Goal: Information Seeking & Learning: Find specific fact

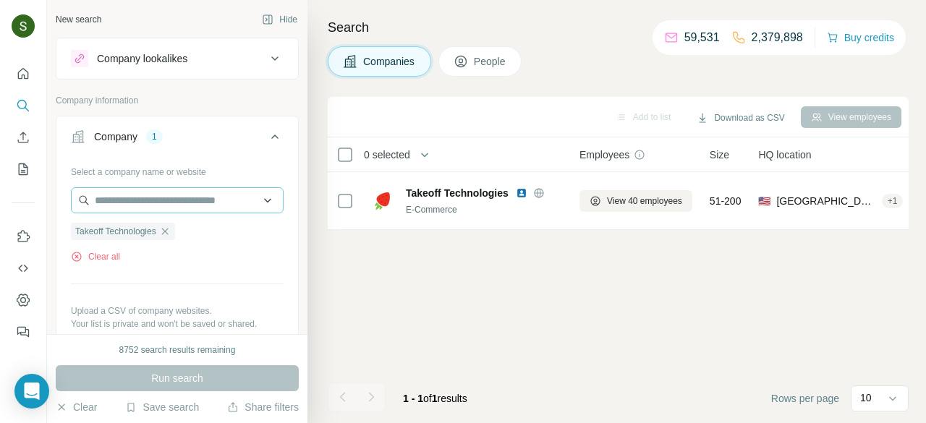
scroll to position [0, 3]
click at [111, 254] on button "Clear all" at bounding box center [95, 256] width 49 height 13
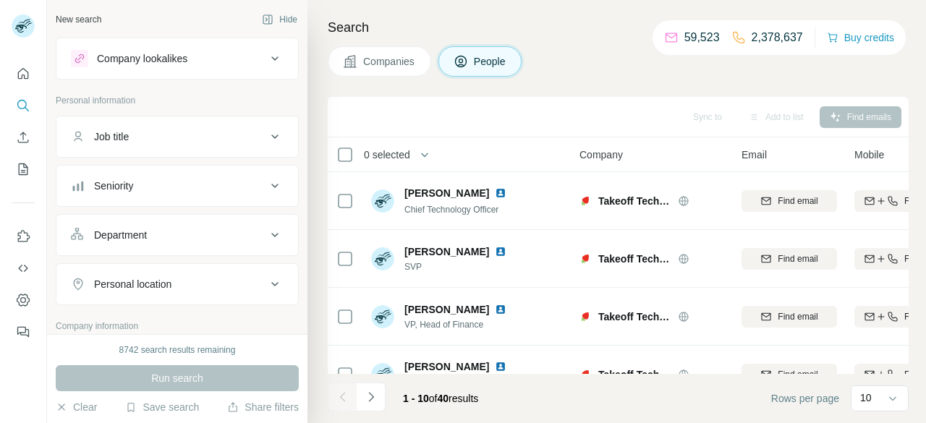
click at [218, 180] on div "Seniority" at bounding box center [168, 186] width 195 height 14
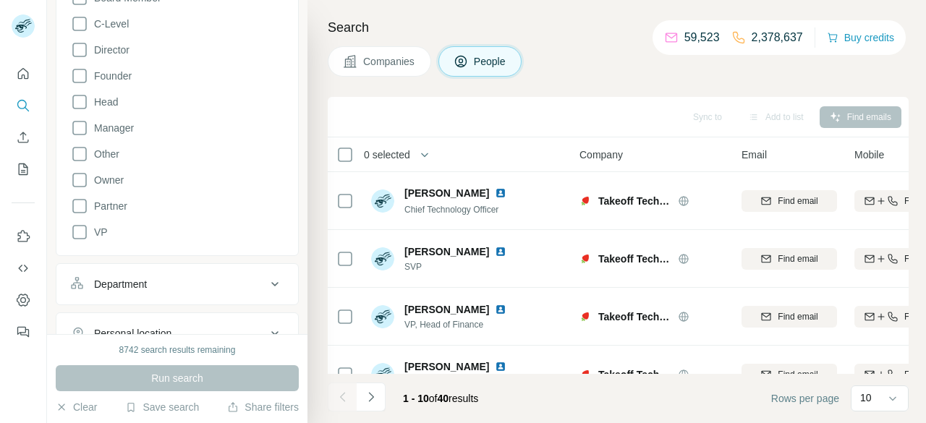
scroll to position [310, 0]
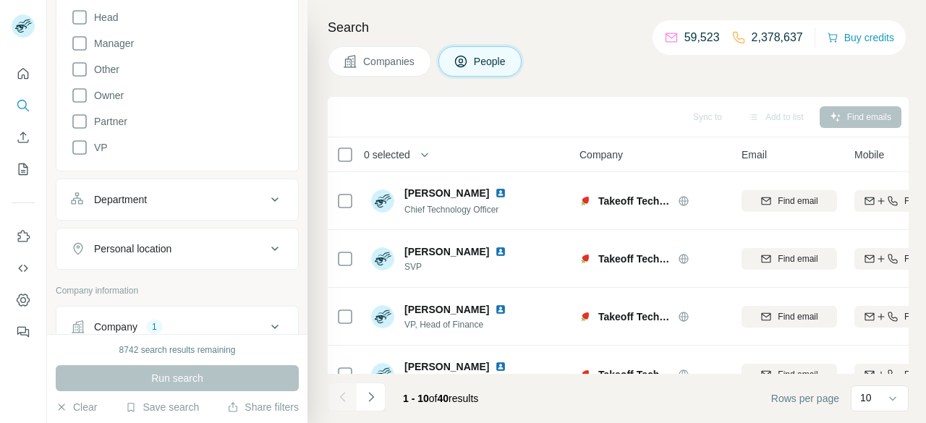
click at [218, 192] on div "Department" at bounding box center [168, 199] width 195 height 14
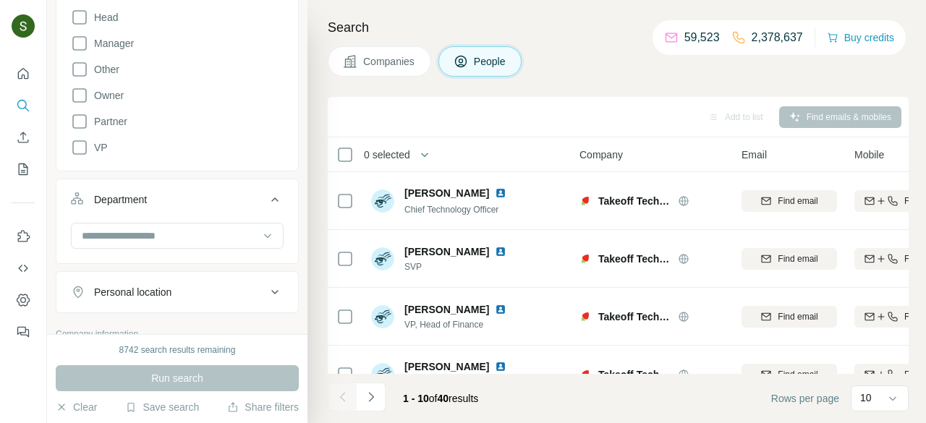
scroll to position [458, 0]
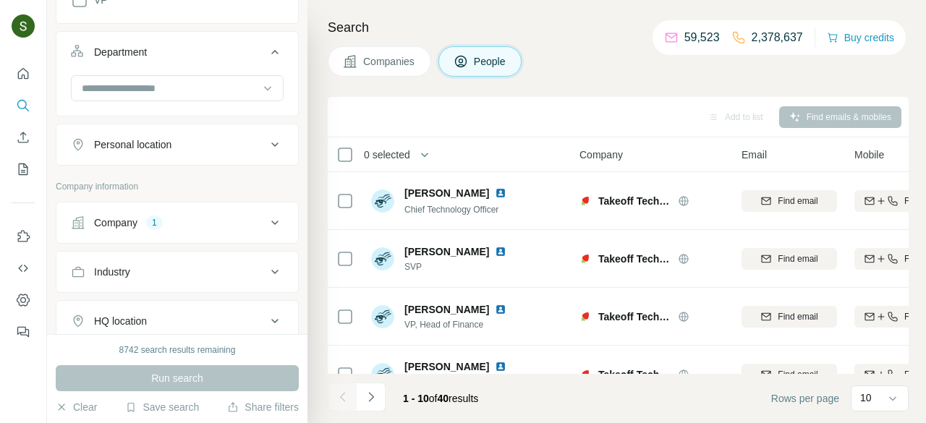
click at [126, 229] on button "Company 1" at bounding box center [177, 222] width 242 height 35
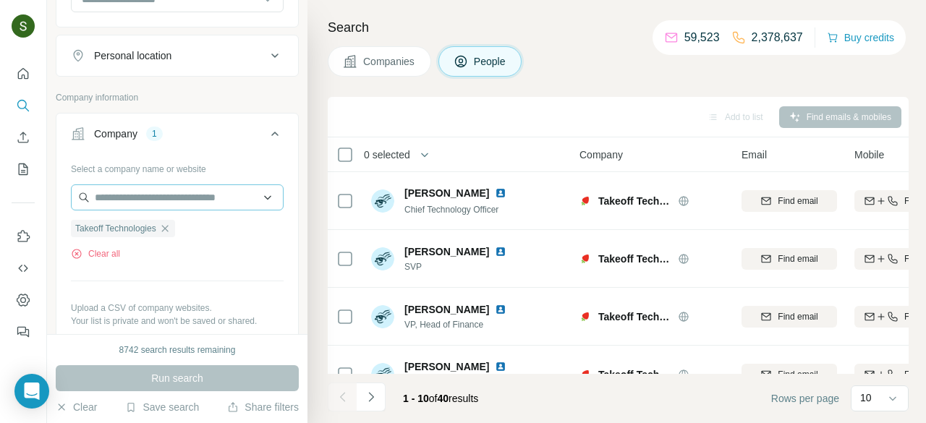
scroll to position [546, 0]
click at [106, 255] on button "Clear all" at bounding box center [95, 254] width 49 height 13
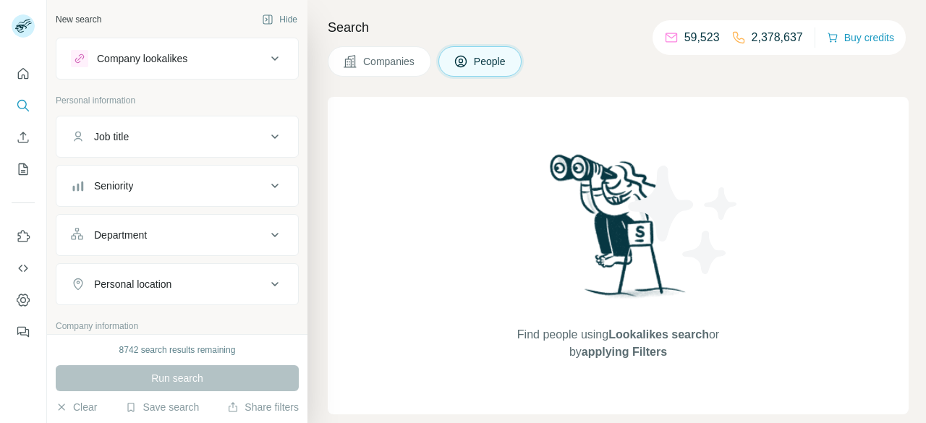
click at [401, 57] on span "Companies" at bounding box center [389, 61] width 53 height 14
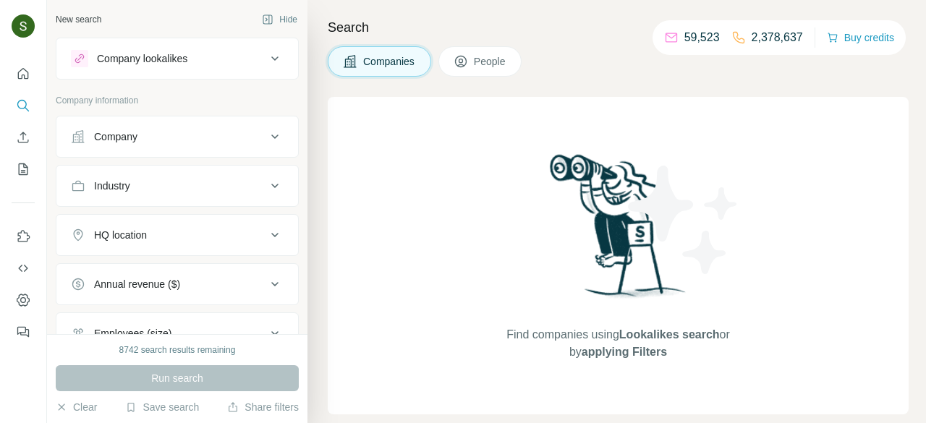
click at [192, 149] on button "Company" at bounding box center [177, 136] width 242 height 35
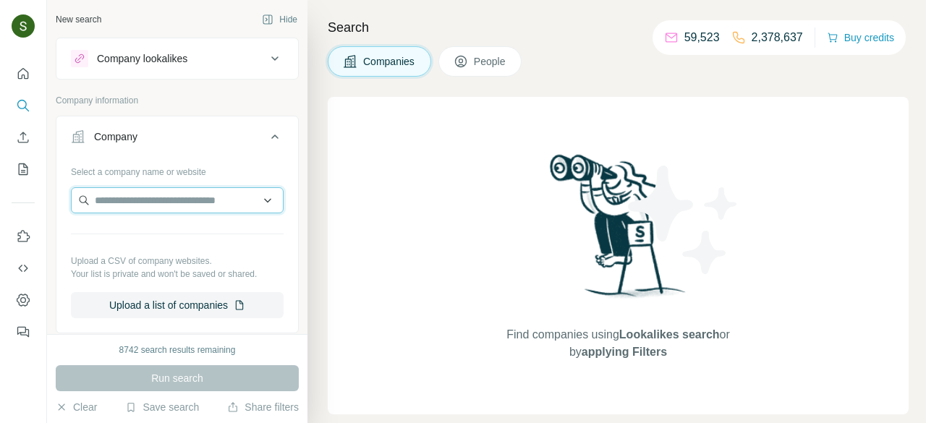
click at [171, 203] on input "text" at bounding box center [177, 200] width 213 height 26
paste input "**********"
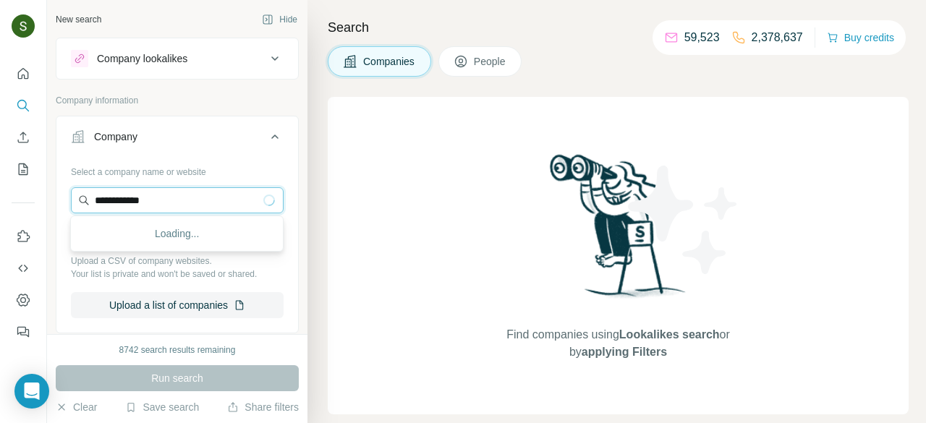
type input "**********"
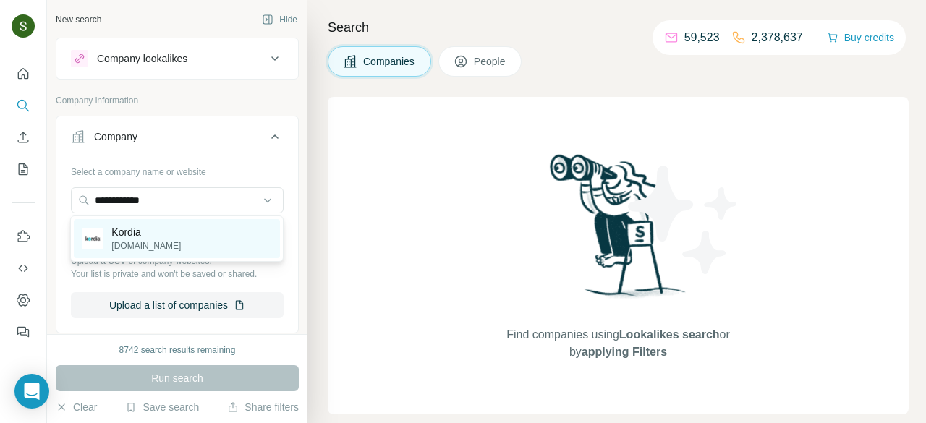
click at [163, 243] on div "Kordia [DOMAIN_NAME]" at bounding box center [177, 238] width 206 height 39
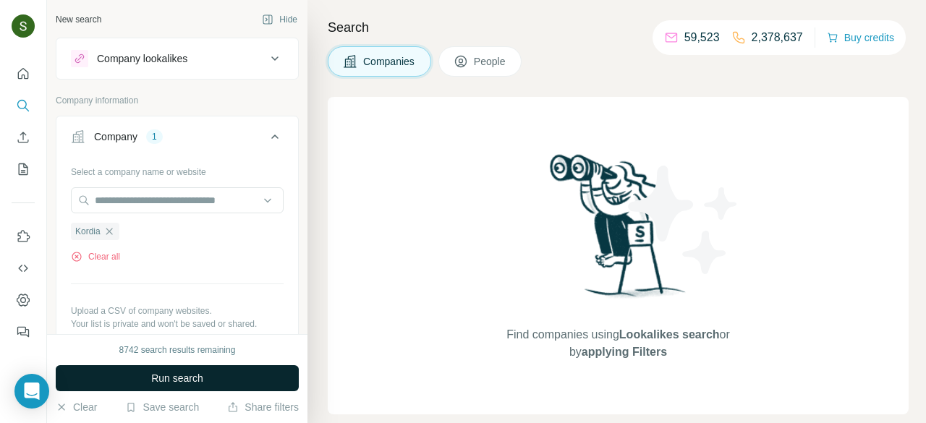
click at [224, 373] on button "Run search" at bounding box center [177, 378] width 243 height 26
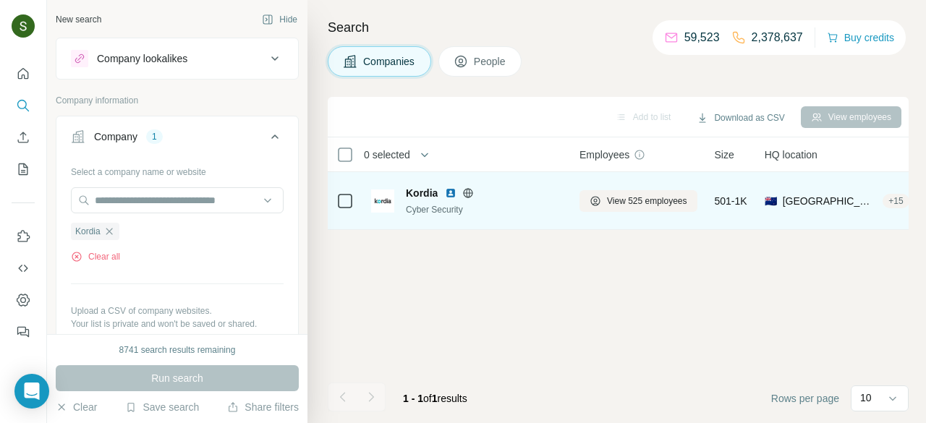
click at [448, 191] on img at bounding box center [451, 193] width 12 height 12
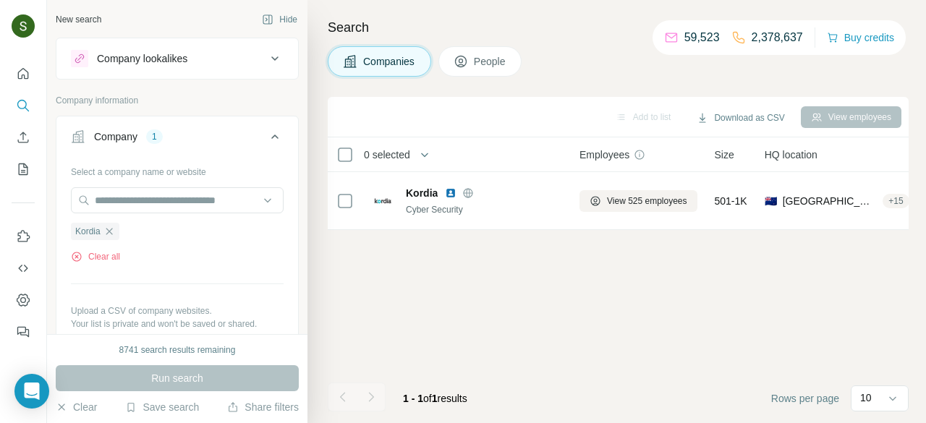
click at [490, 64] on span "People" at bounding box center [490, 61] width 33 height 14
